Goal: Transaction & Acquisition: Subscribe to service/newsletter

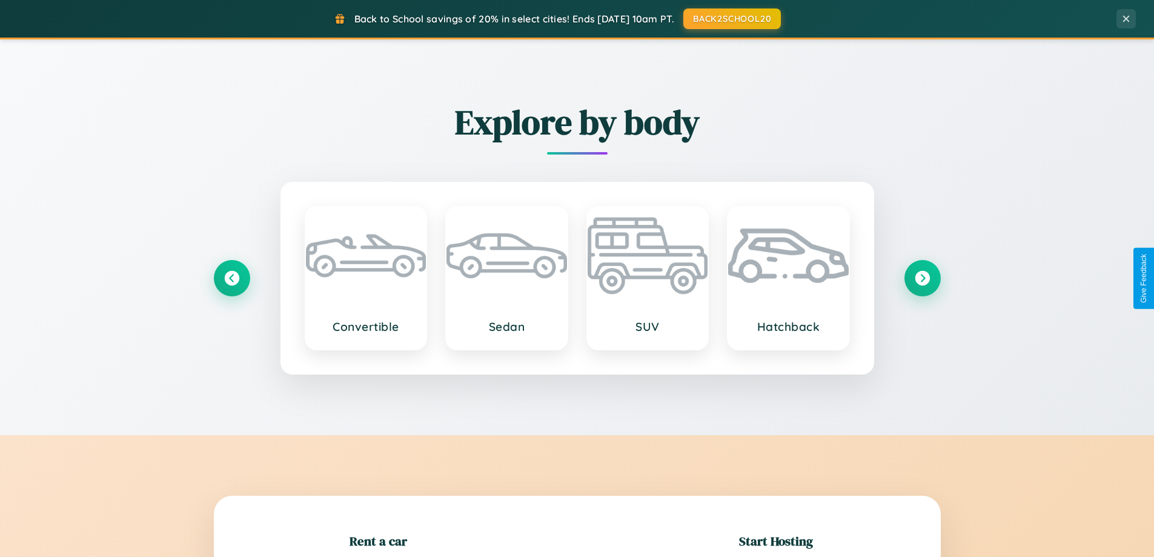
scroll to position [262, 0]
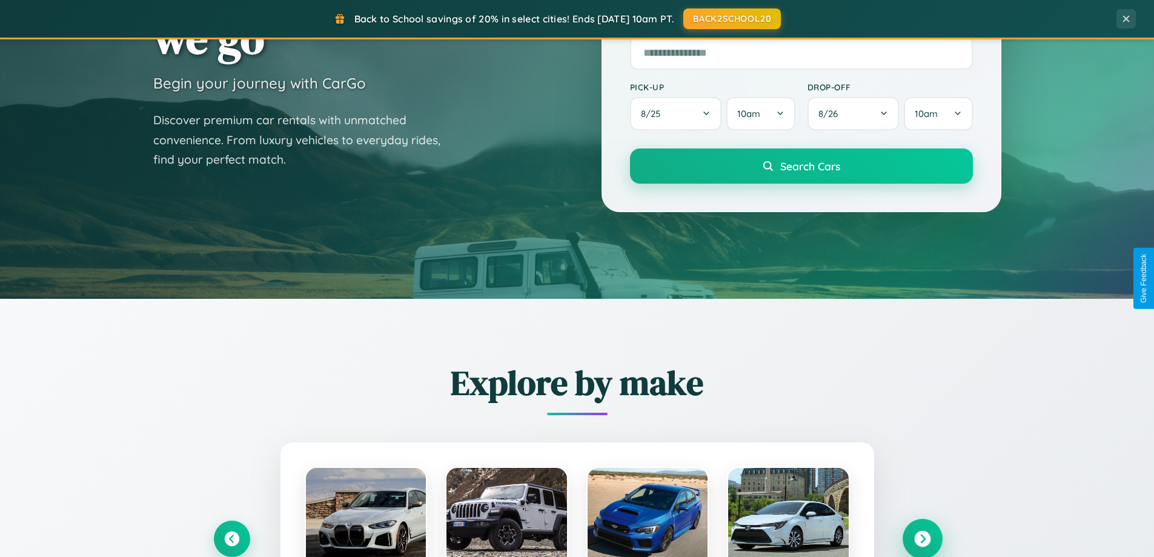
click at [922, 539] on icon at bounding box center [922, 539] width 16 height 16
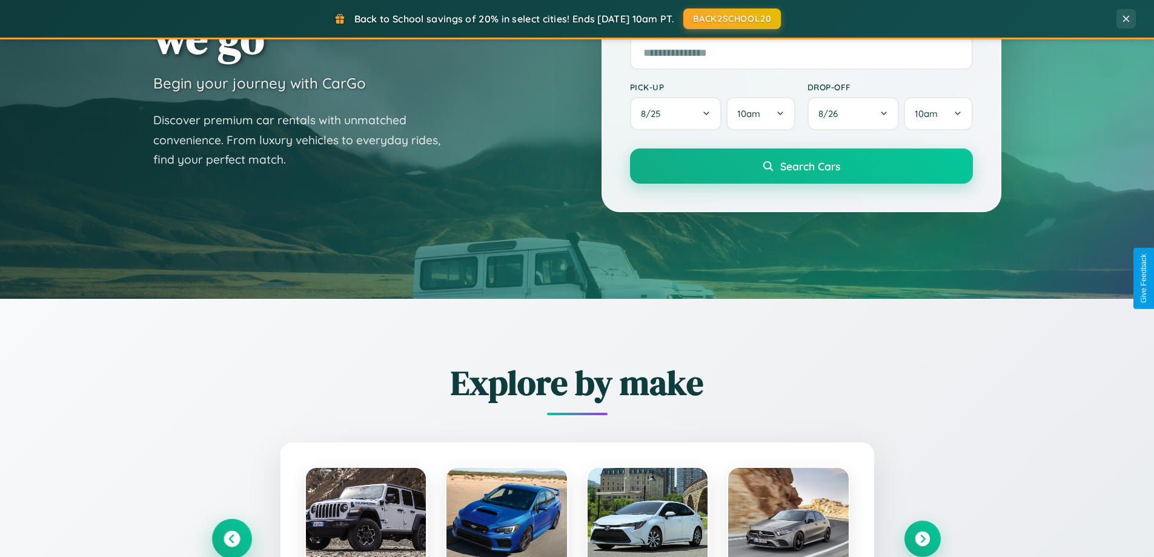
click at [231, 539] on icon at bounding box center [232, 539] width 16 height 16
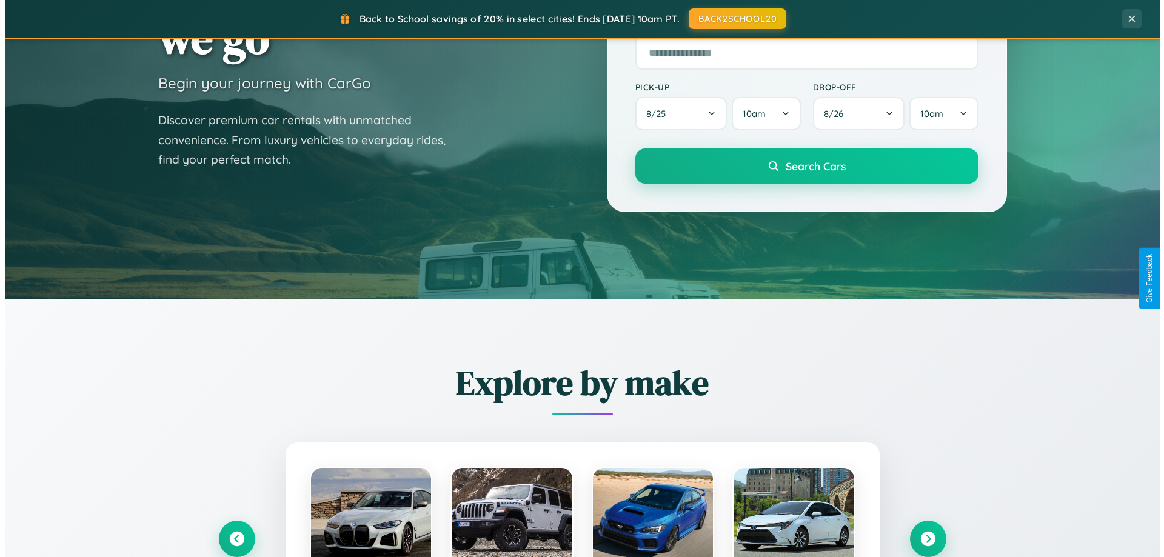
scroll to position [0, 0]
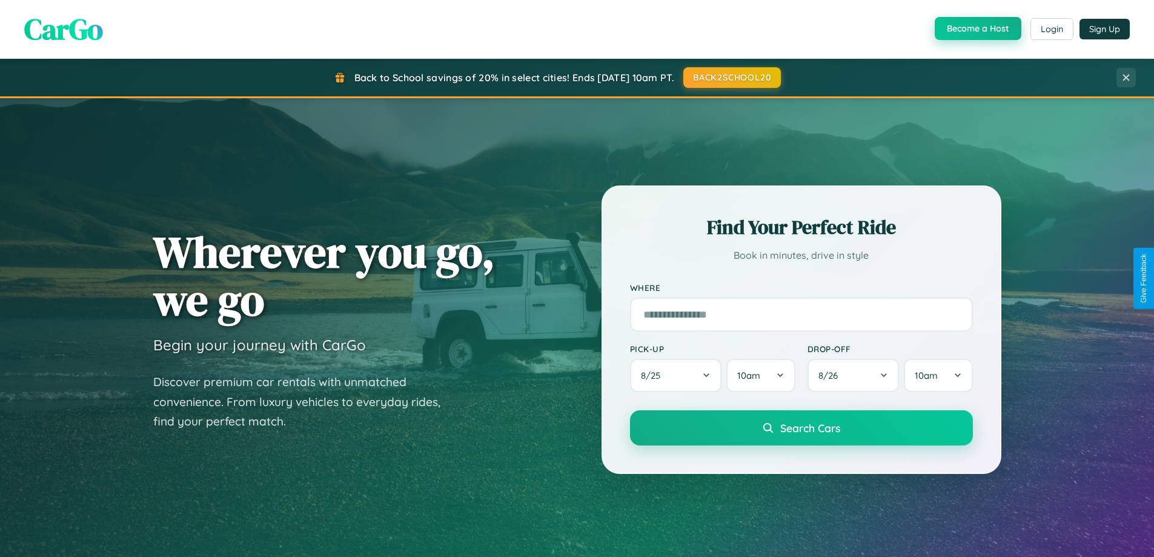
click at [977, 29] on button "Become a Host" at bounding box center [978, 28] width 87 height 23
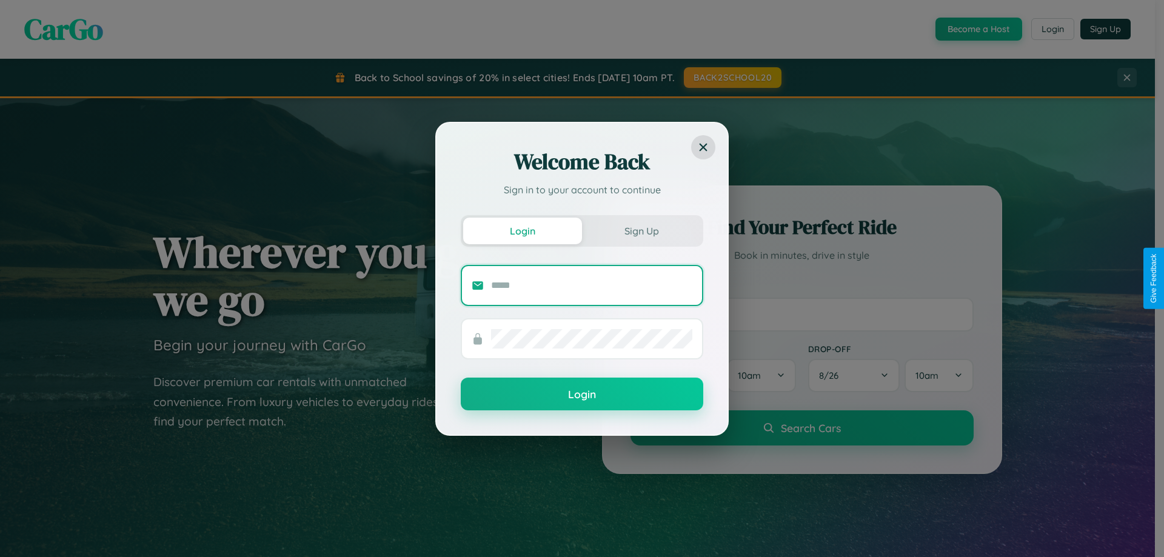
click at [591, 285] on input "text" at bounding box center [591, 285] width 201 height 19
type input "**********"
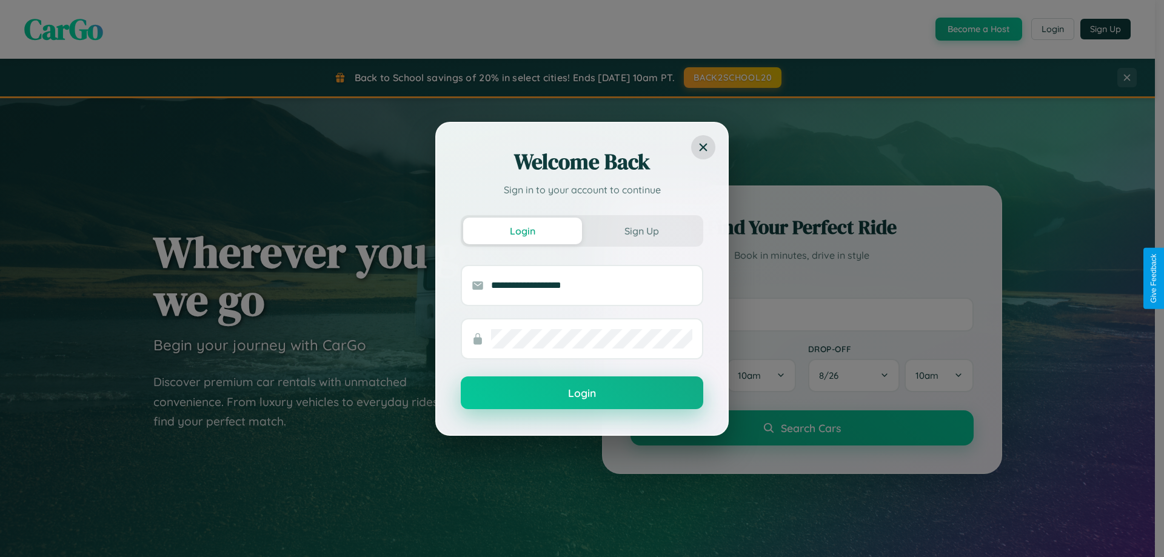
click at [582, 393] on button "Login" at bounding box center [582, 392] width 242 height 33
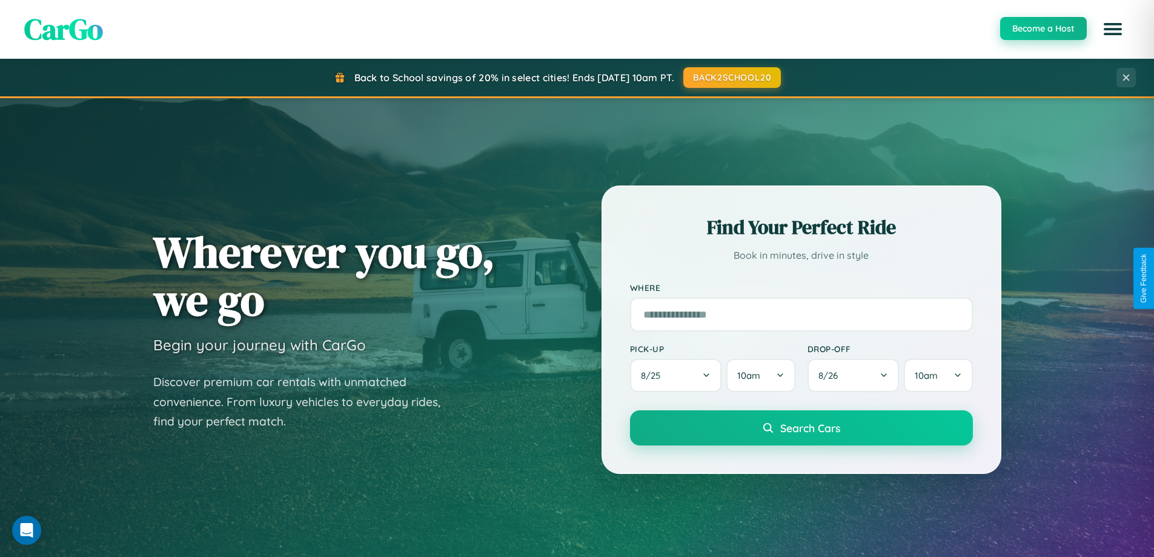
click at [1043, 28] on button "Become a Host" at bounding box center [1044, 28] width 87 height 23
